Goal: Transaction & Acquisition: Purchase product/service

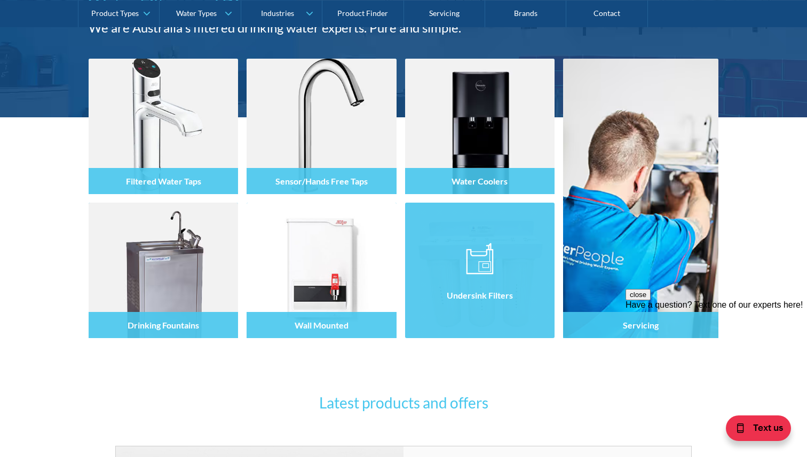
click at [473, 326] on div "Undersink Filters" at bounding box center [479, 293] width 149 height 90
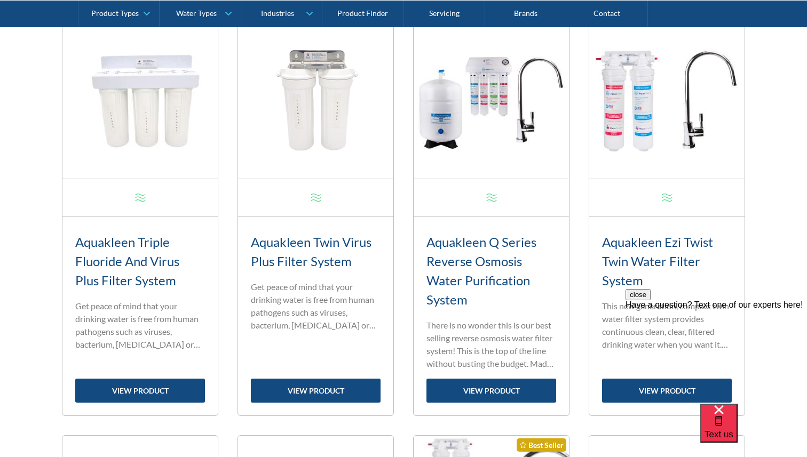
scroll to position [485, 0]
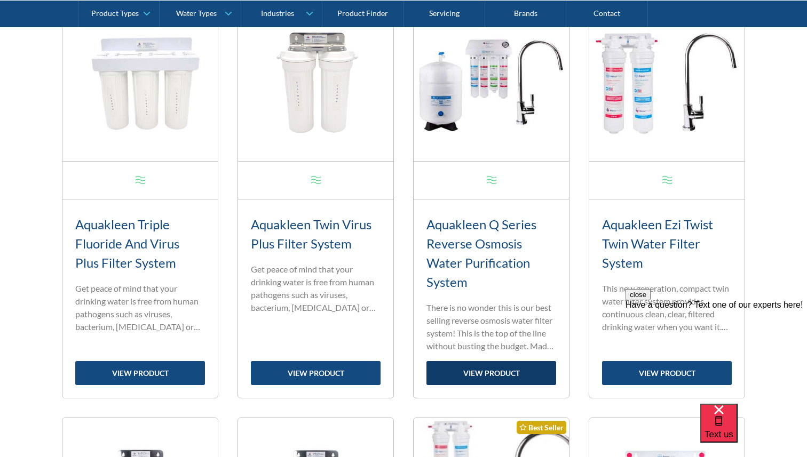
click at [467, 371] on link "view product" at bounding box center [491, 373] width 130 height 24
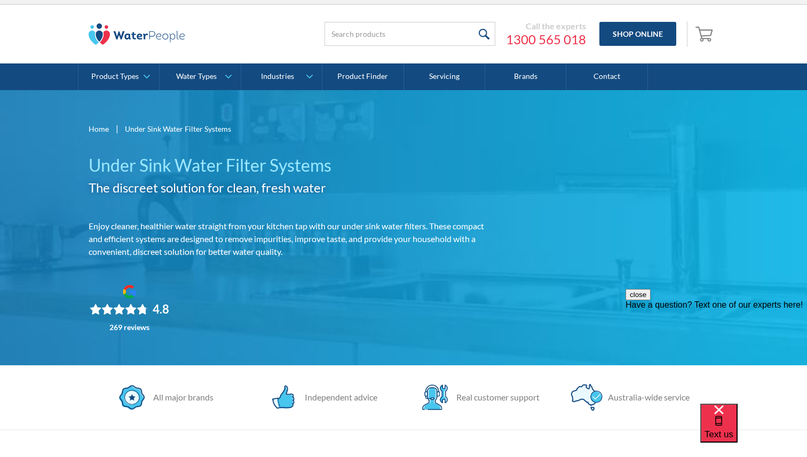
scroll to position [0, 0]
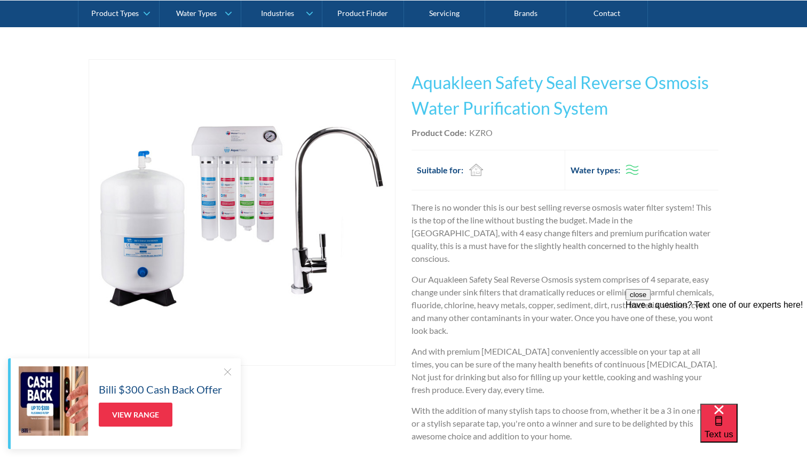
scroll to position [186, 0]
